Goal: Task Accomplishment & Management: Manage account settings

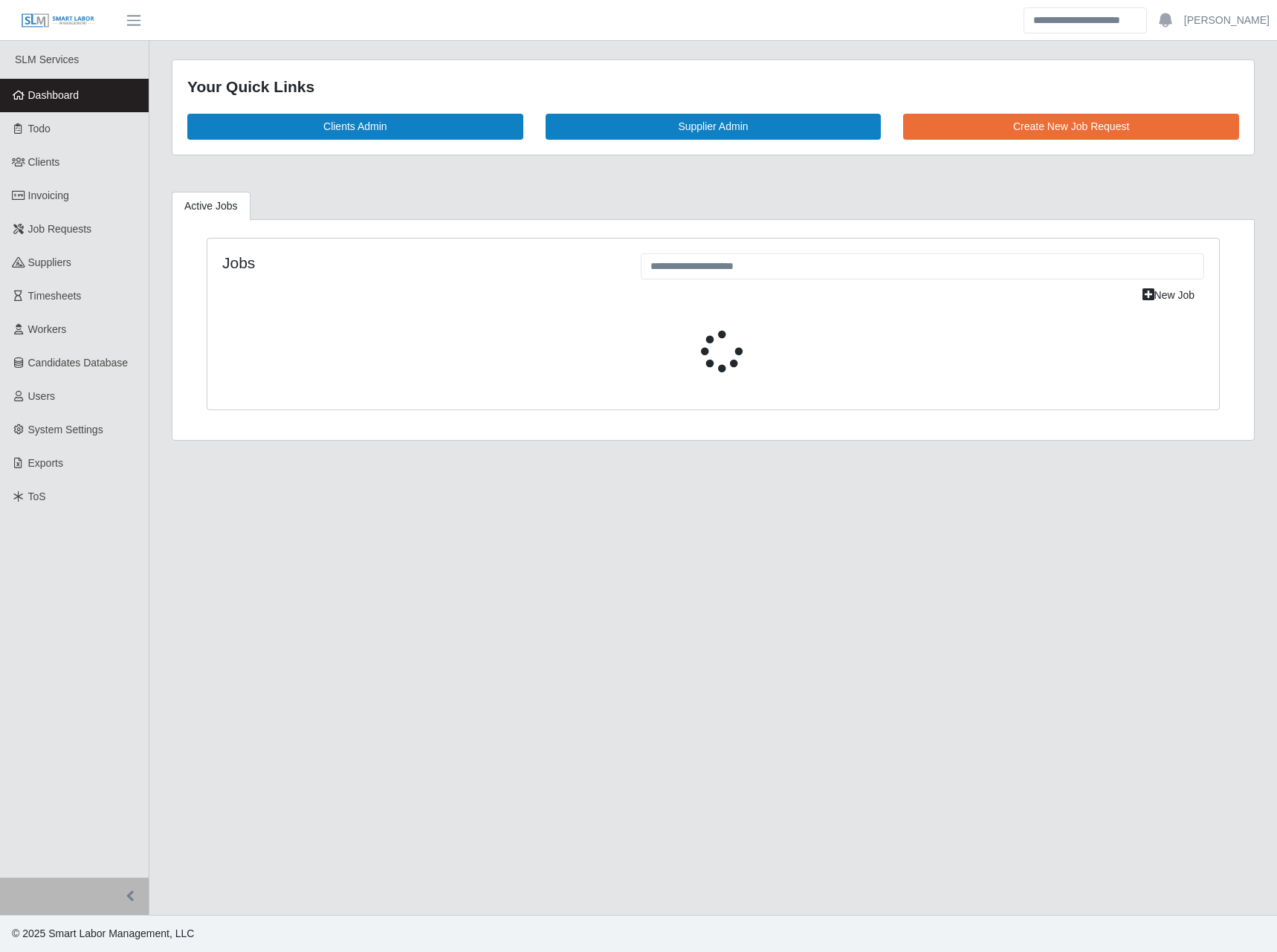
select select "****"
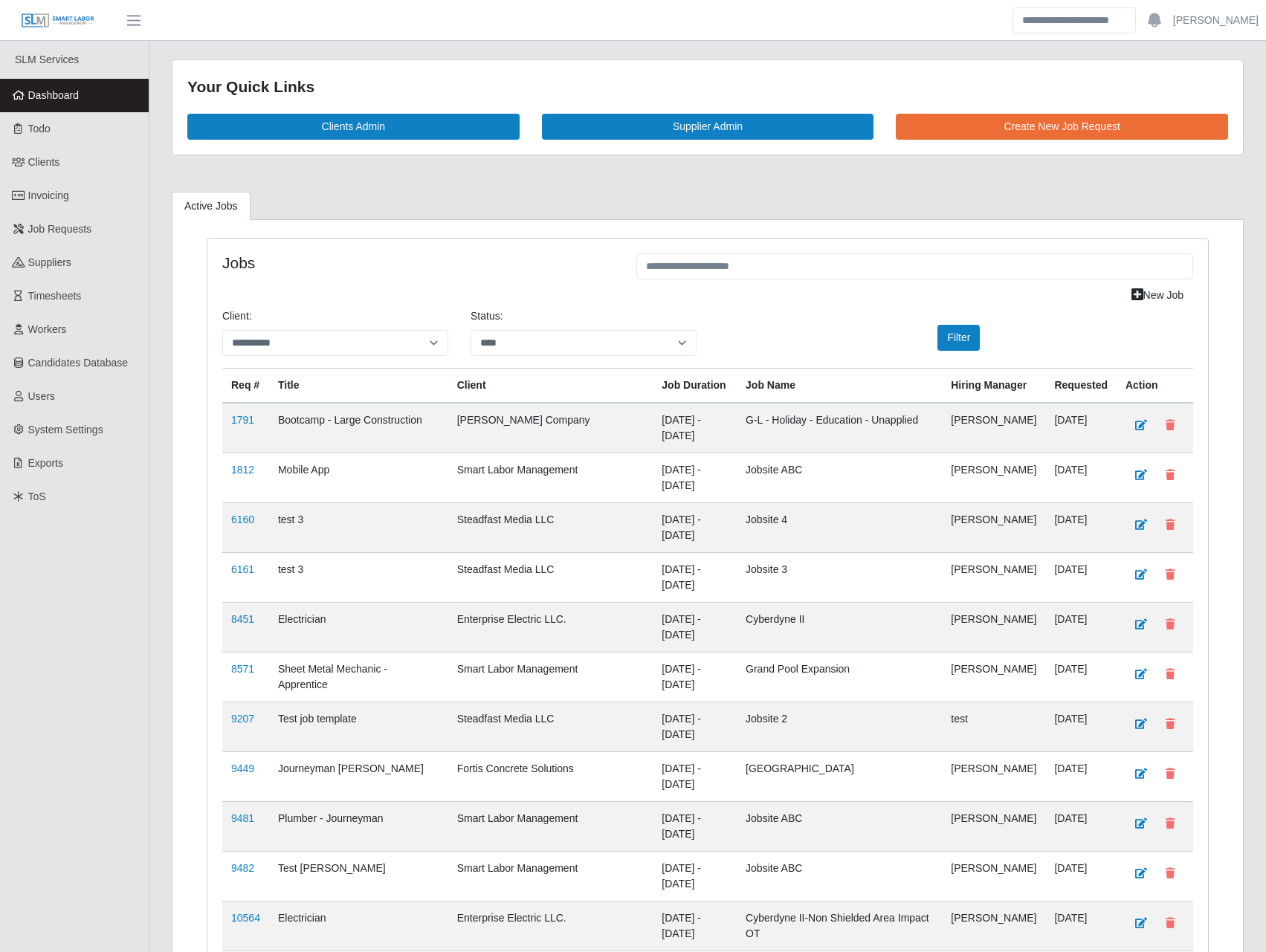
click at [53, 332] on span "Workers" at bounding box center [47, 330] width 39 height 12
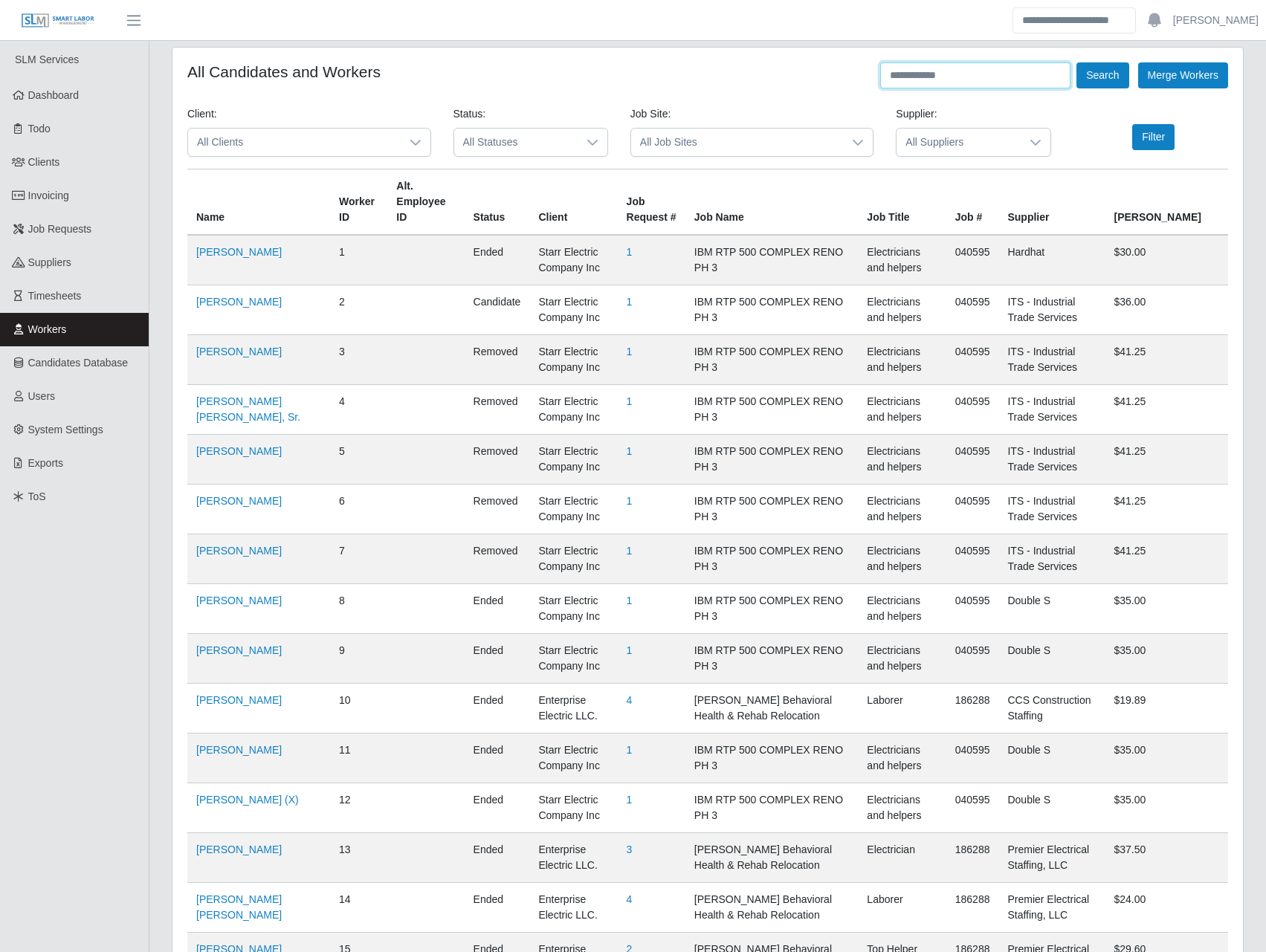
click at [989, 70] on input "text" at bounding box center [975, 75] width 190 height 26
type input "**********"
click at [1077, 63] on button "Search" at bounding box center [1103, 75] width 52 height 26
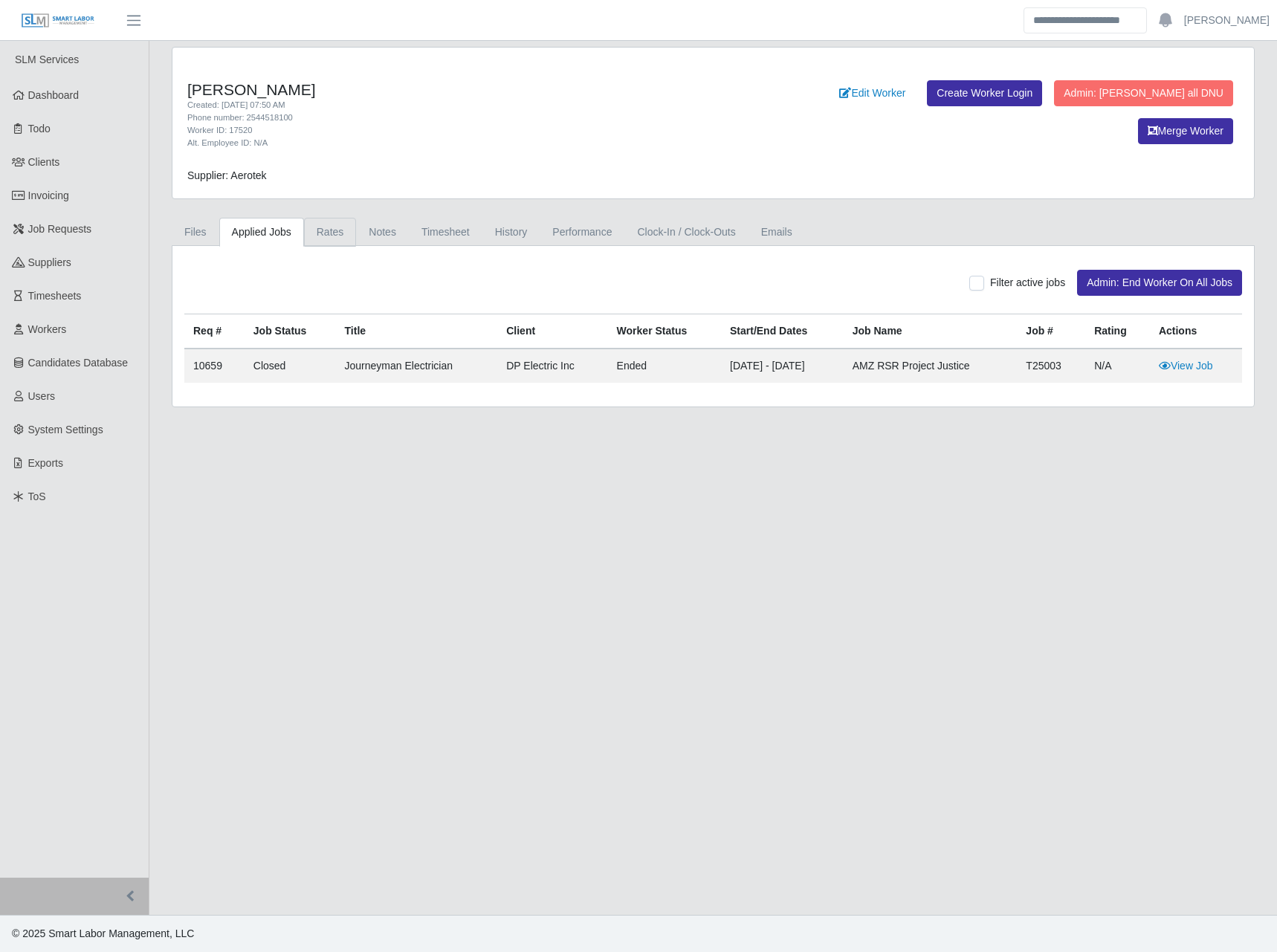
click at [330, 243] on link "Rates" at bounding box center [331, 232] width 53 height 29
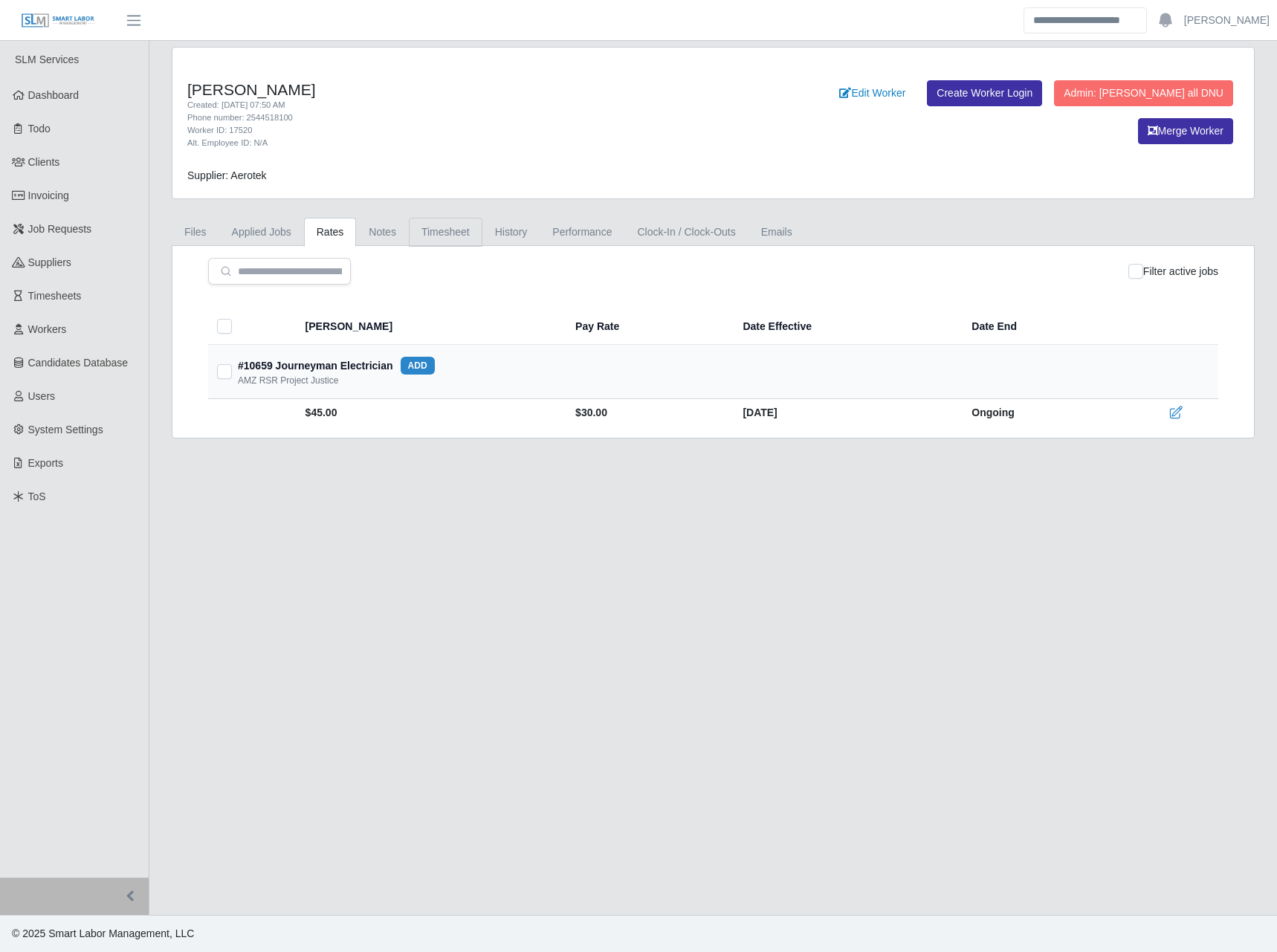
click at [428, 225] on link "Timesheet" at bounding box center [446, 232] width 73 height 29
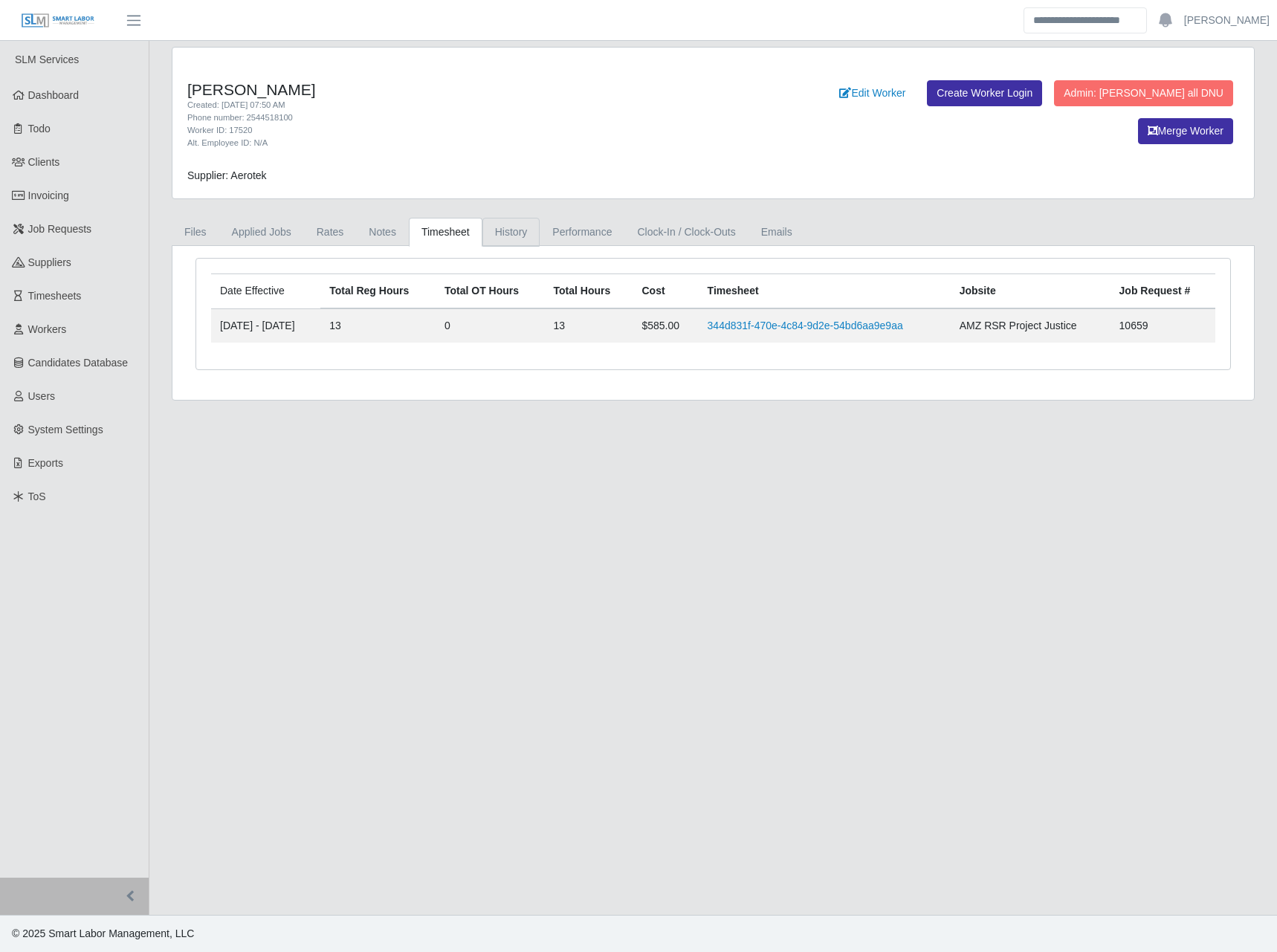
click at [519, 231] on link "History" at bounding box center [511, 232] width 58 height 29
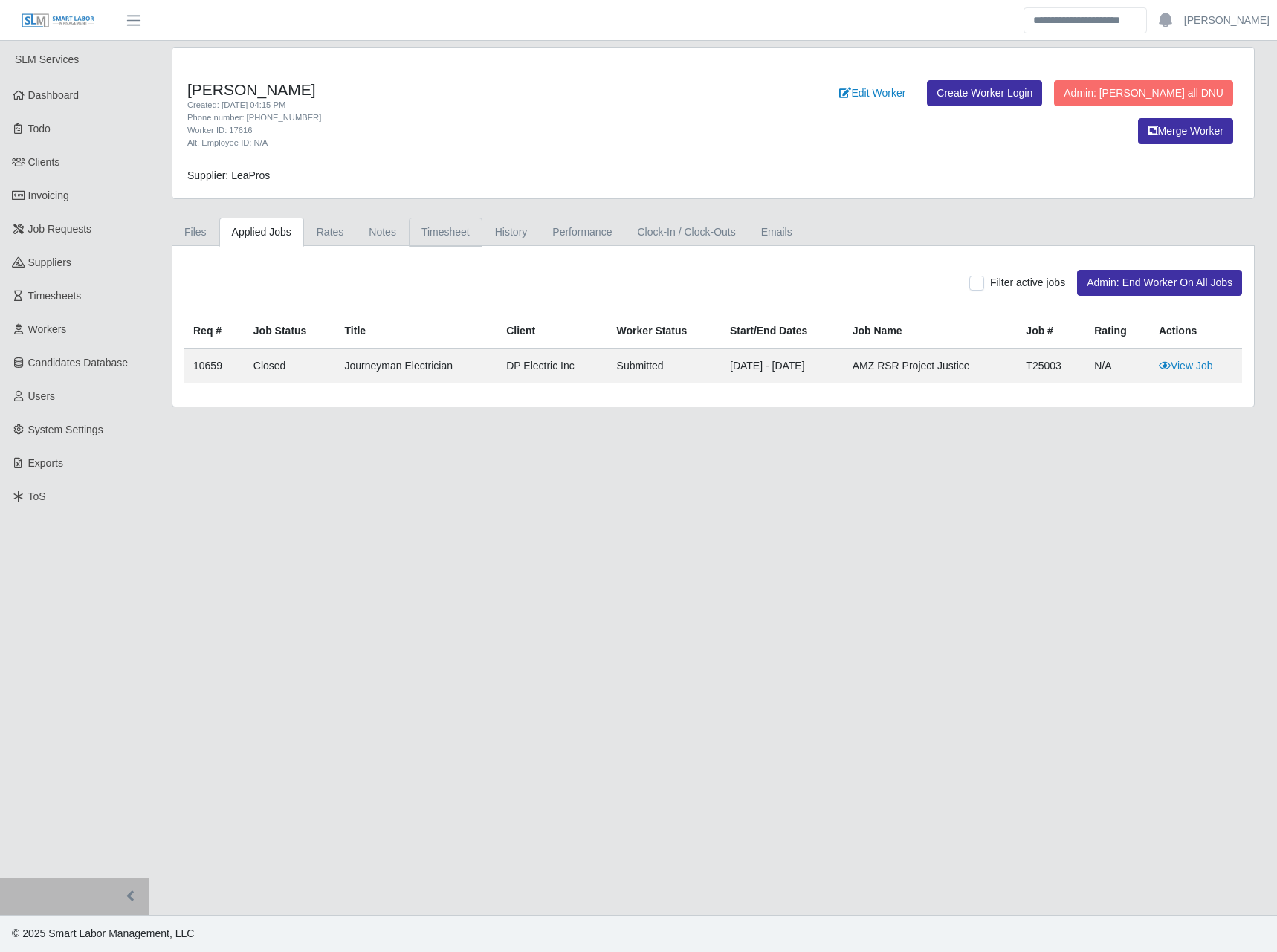
click at [426, 233] on link "Timesheet" at bounding box center [446, 232] width 73 height 29
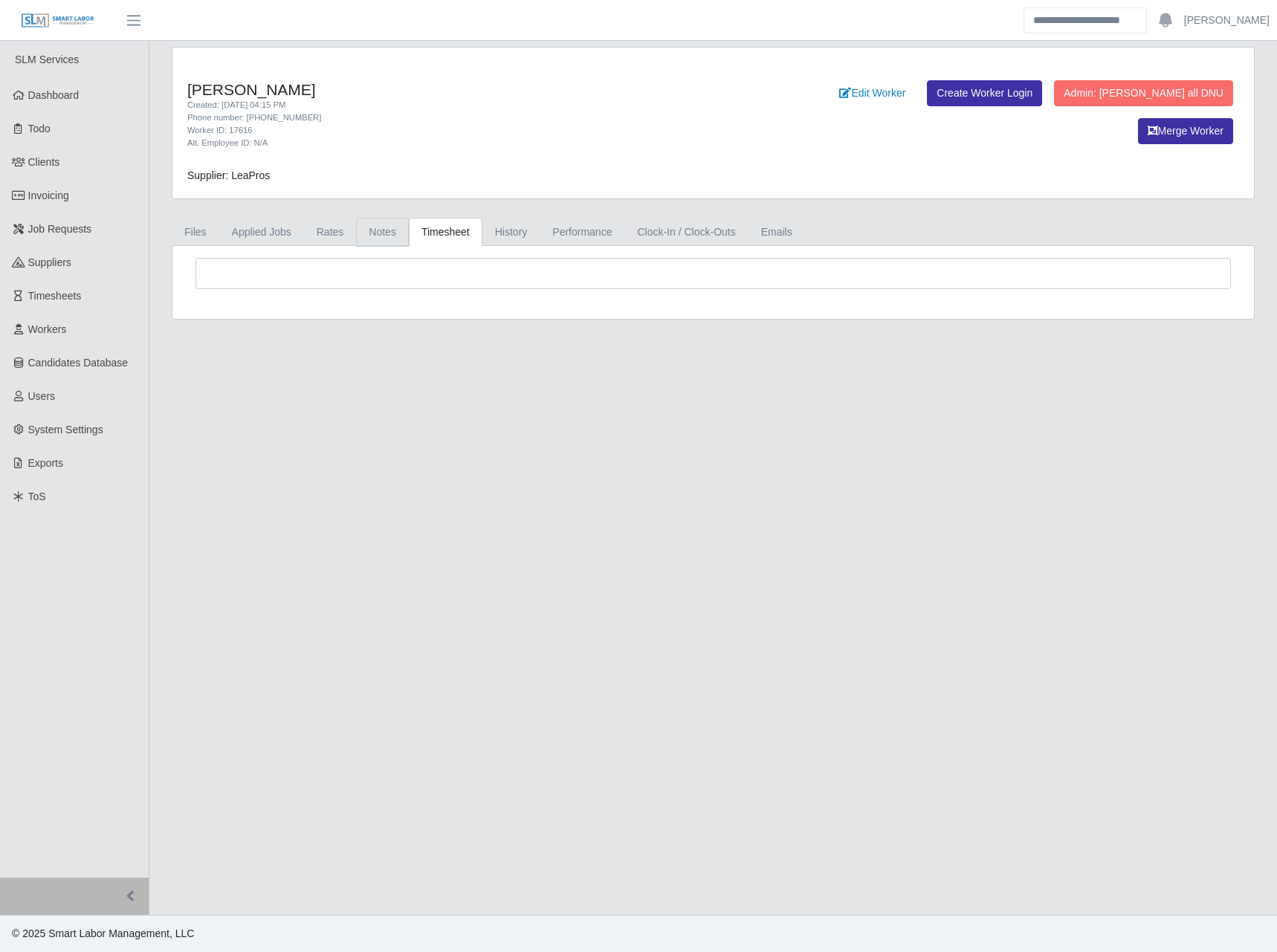
click at [374, 240] on link "Notes" at bounding box center [382, 232] width 53 height 29
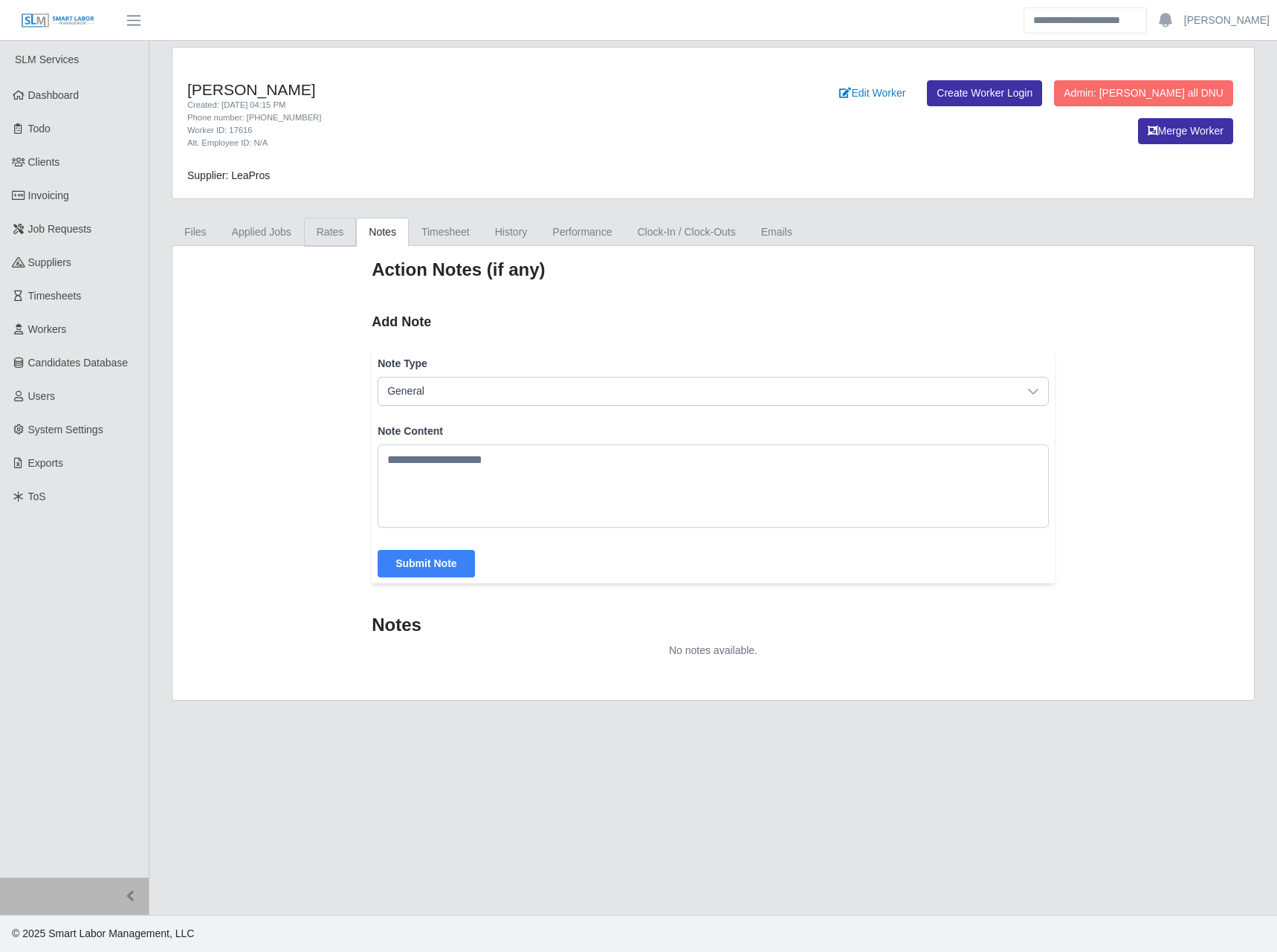
click at [345, 240] on link "Rates" at bounding box center [331, 232] width 53 height 29
